Goal: Task Accomplishment & Management: Manage account settings

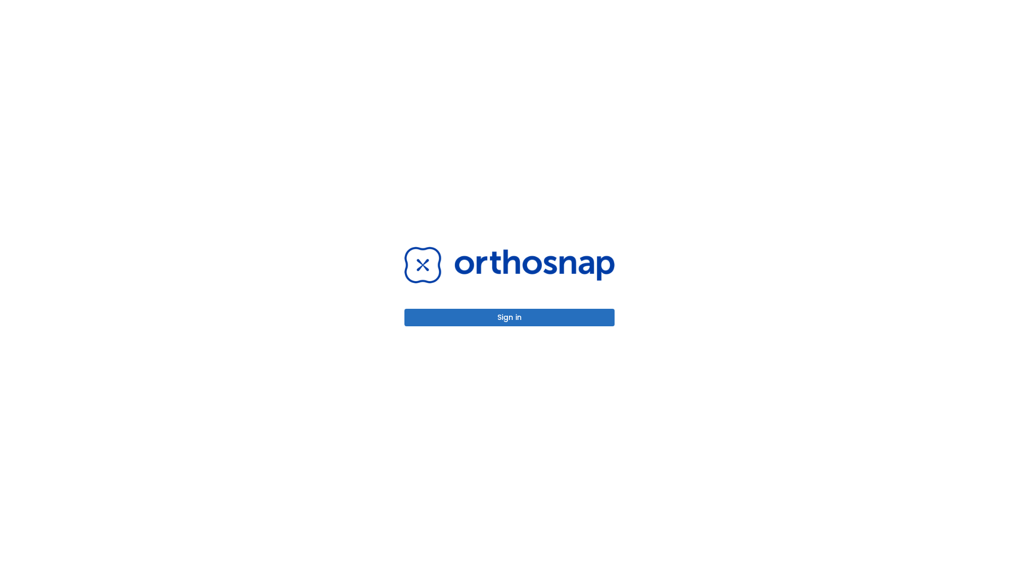
click at [509, 317] on button "Sign in" at bounding box center [509, 318] width 210 height 18
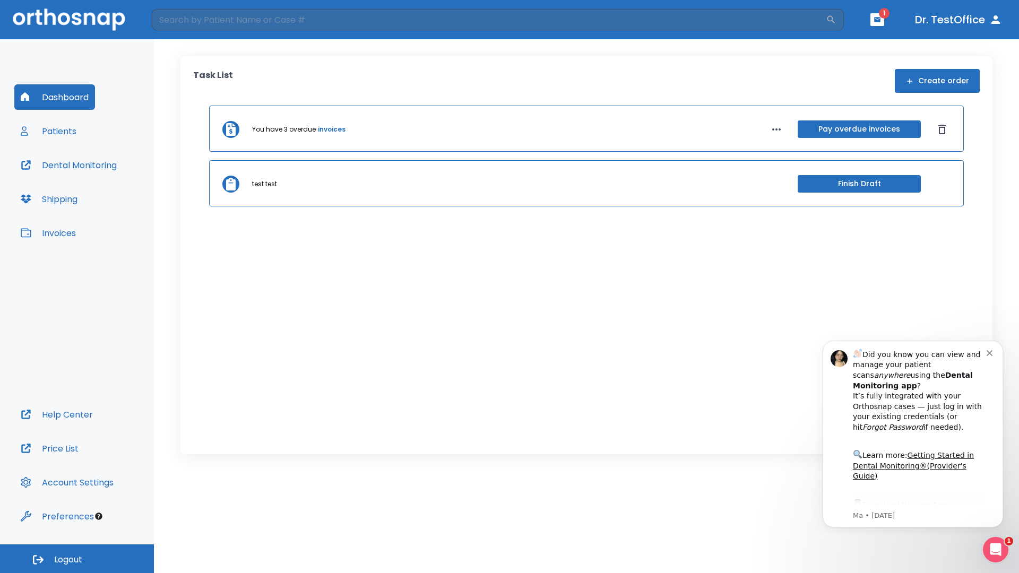
click at [77, 559] on span "Logout" at bounding box center [68, 560] width 28 height 12
